Goal: Task Accomplishment & Management: Use online tool/utility

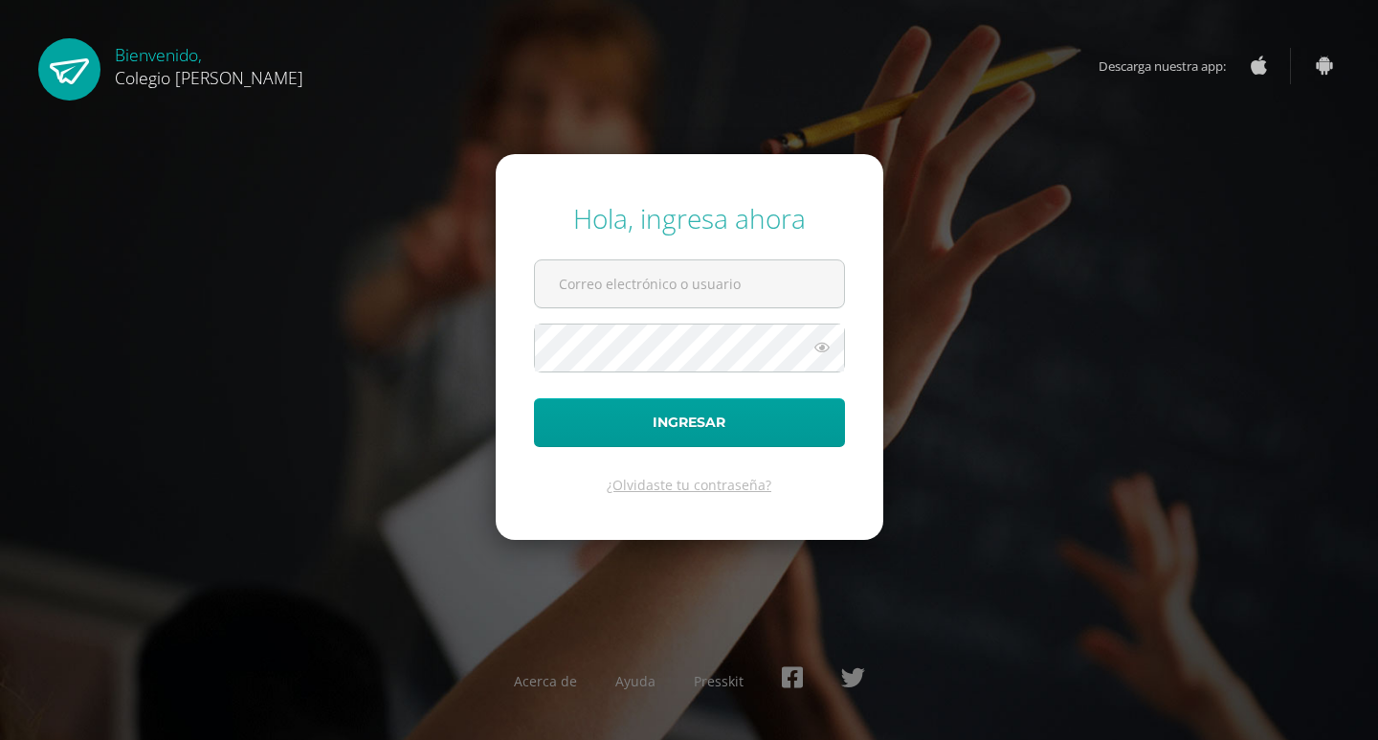
type input "COS01066@osoriosandoval.edu.gt"
click at [827, 345] on icon at bounding box center [821, 347] width 25 height 23
click at [827, 345] on icon at bounding box center [821, 347] width 27 height 23
click at [827, 345] on icon at bounding box center [821, 347] width 25 height 23
click at [827, 345] on icon at bounding box center [821, 347] width 27 height 23
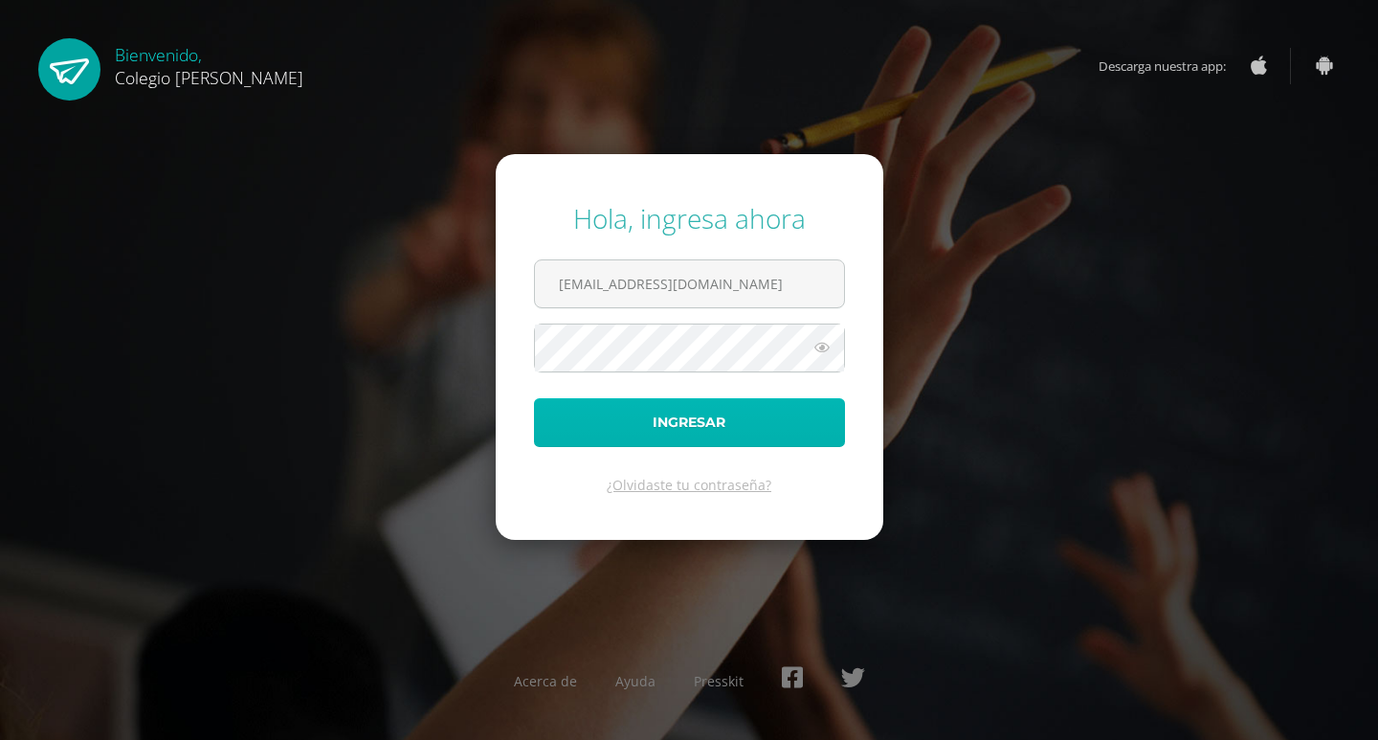
click at [745, 431] on button "Ingresar" at bounding box center [689, 422] width 311 height 49
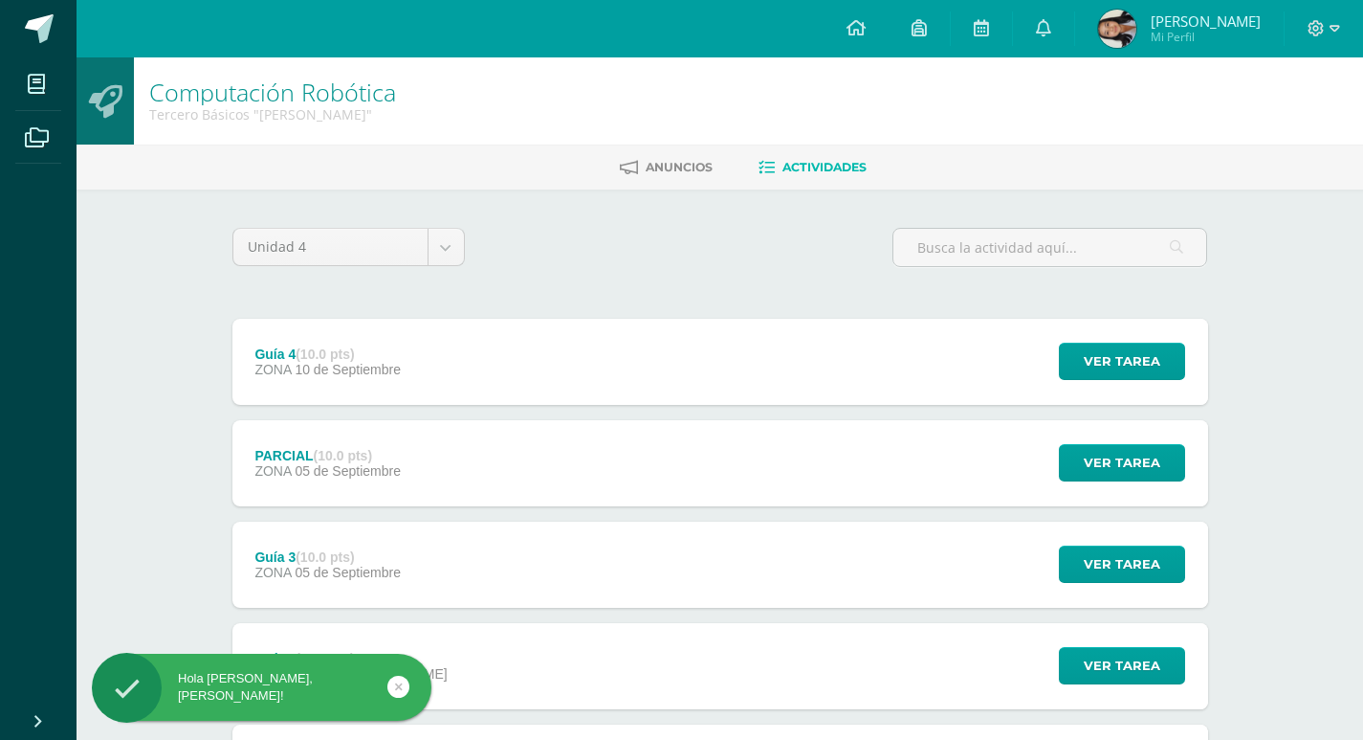
click at [574, 358] on div "Guía 4 (10.0 pts) ZONA [DATE] Ver tarea Guía 4 Computación Robótica Cargando co…" at bounding box center [721, 362] width 976 height 86
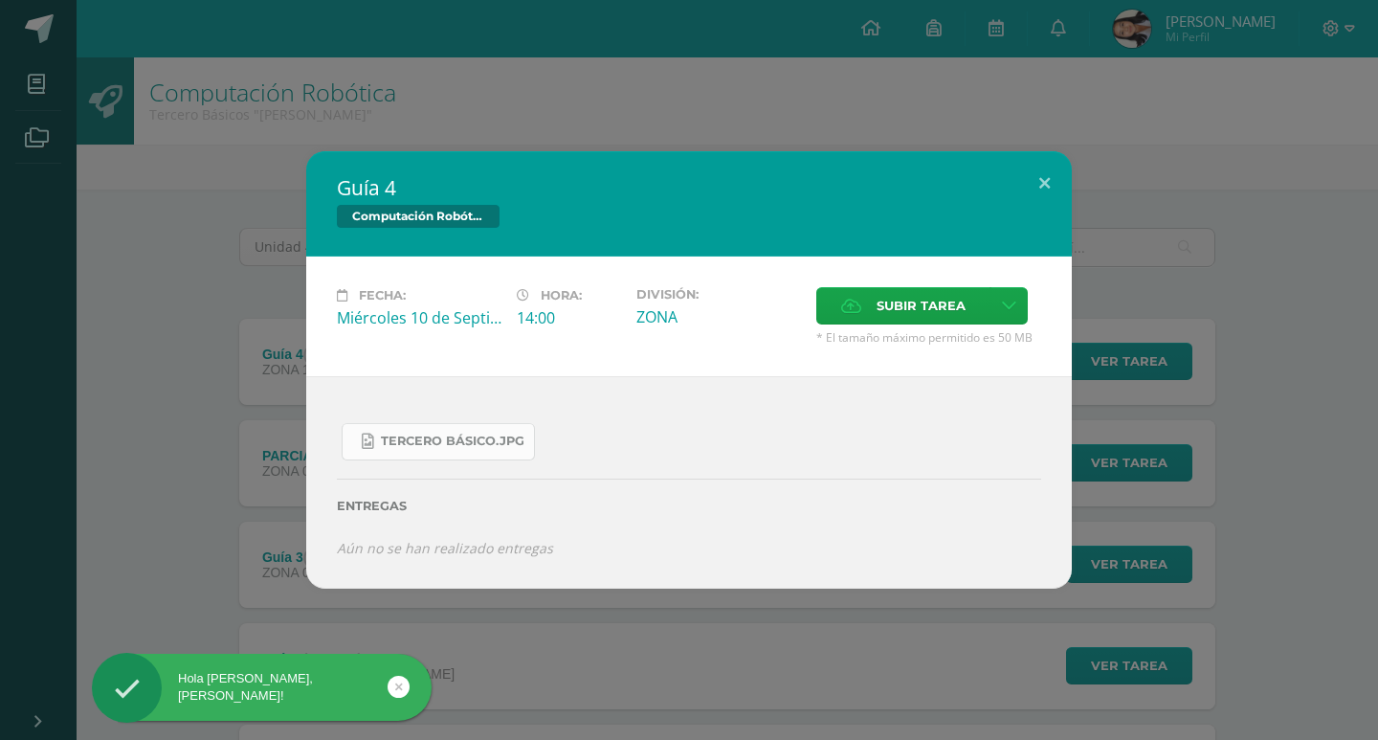
click at [486, 447] on span "Tercero Básico.jpg" at bounding box center [453, 440] width 144 height 15
